Goal: Find specific page/section: Find specific page/section

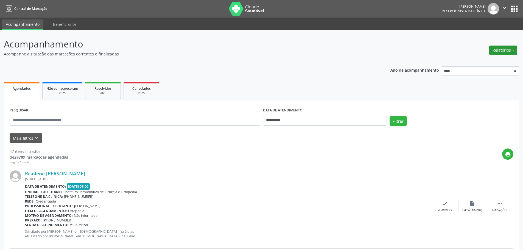
click at [496, 48] on button "Relatórios" at bounding box center [503, 50] width 28 height 9
click at [484, 62] on link "Agendamentos" at bounding box center [487, 62] width 59 height 8
select select "*"
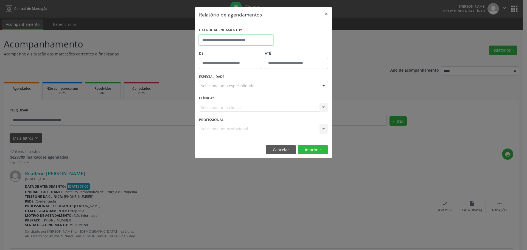
click at [212, 42] on input "text" at bounding box center [236, 40] width 74 height 11
click at [219, 103] on span "22" at bounding box center [217, 101] width 11 height 11
type input "**********"
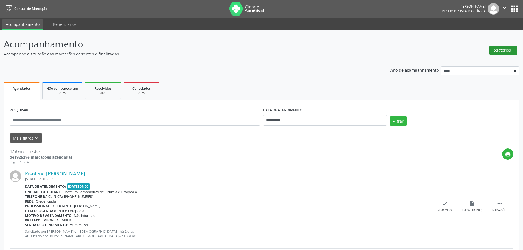
drag, startPoint x: 506, startPoint y: 51, endPoint x: 502, endPoint y: 52, distance: 3.7
click at [506, 51] on button "Relatórios" at bounding box center [503, 50] width 28 height 9
click at [474, 62] on link "Agendamentos" at bounding box center [487, 62] width 59 height 8
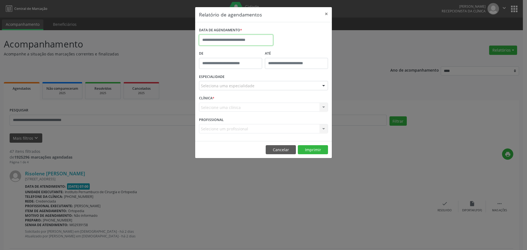
click at [256, 40] on input "text" at bounding box center [236, 40] width 74 height 11
click at [215, 103] on span "22" at bounding box center [217, 101] width 11 height 11
type input "**********"
click at [241, 82] on div "Seleciona uma especialidade" at bounding box center [263, 85] width 129 height 9
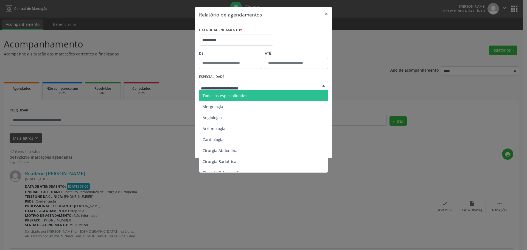
click at [246, 92] on span "Todas as especialidades" at bounding box center [263, 95] width 129 height 11
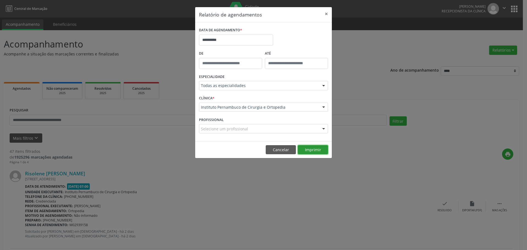
click at [305, 150] on button "Imprimir" at bounding box center [313, 149] width 30 height 9
